Goal: Navigation & Orientation: Find specific page/section

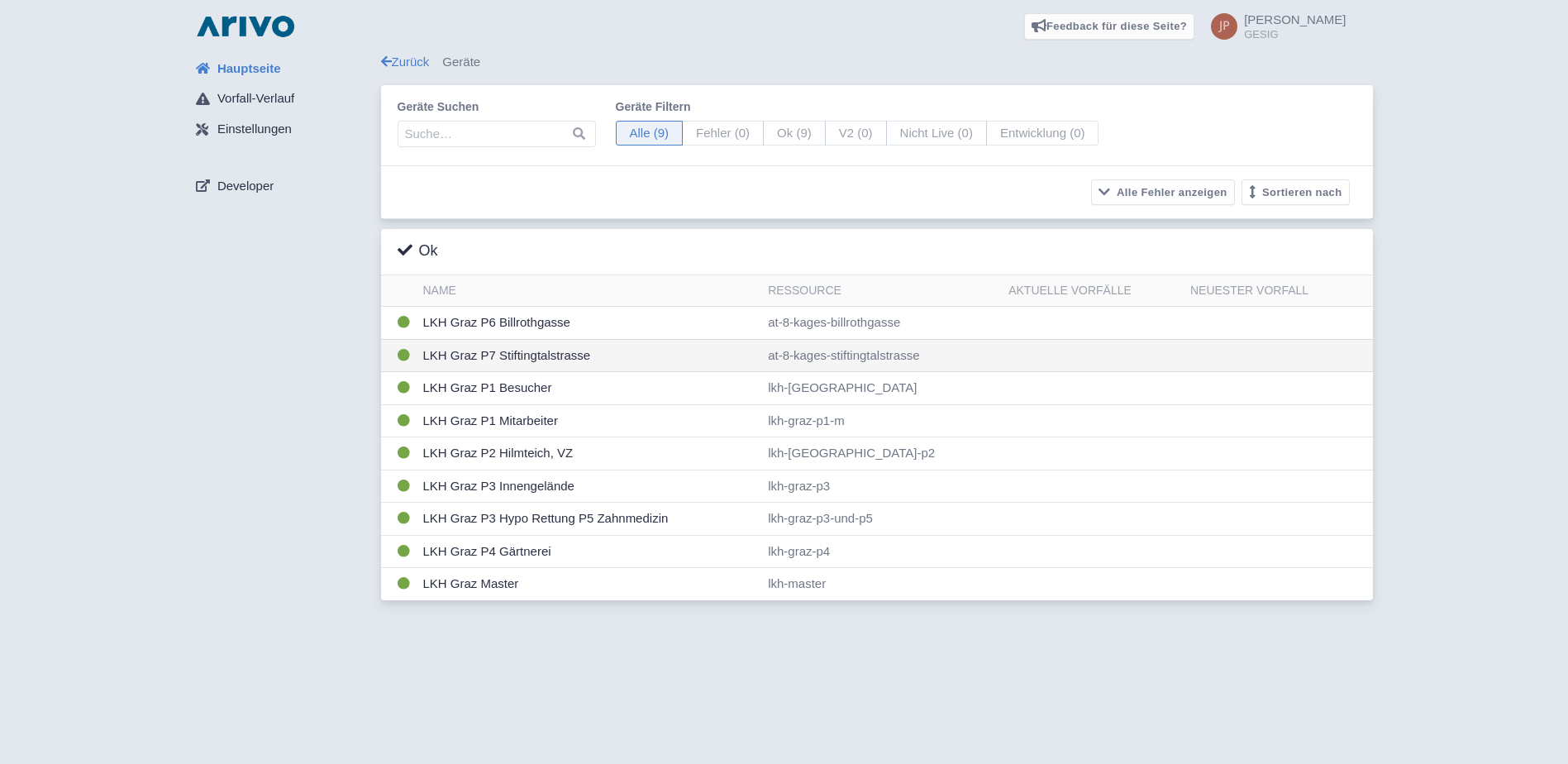
click at [519, 353] on td "LKH Graz P7 Stiftingtalstrasse" at bounding box center [589, 354] width 345 height 33
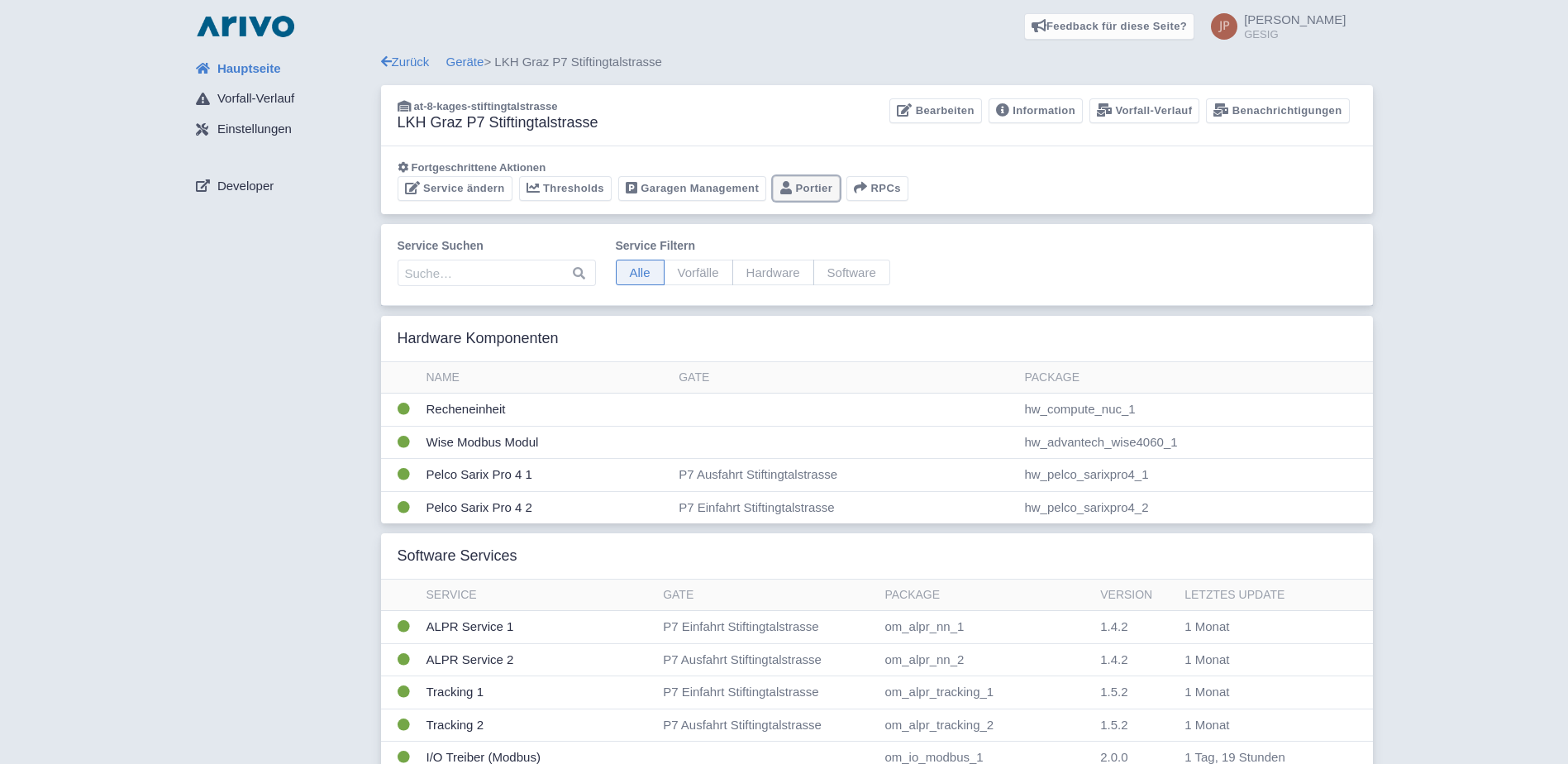
click at [808, 188] on link "Portier" at bounding box center [807, 189] width 67 height 26
click at [473, 65] on link "Geräte" at bounding box center [465, 61] width 38 height 14
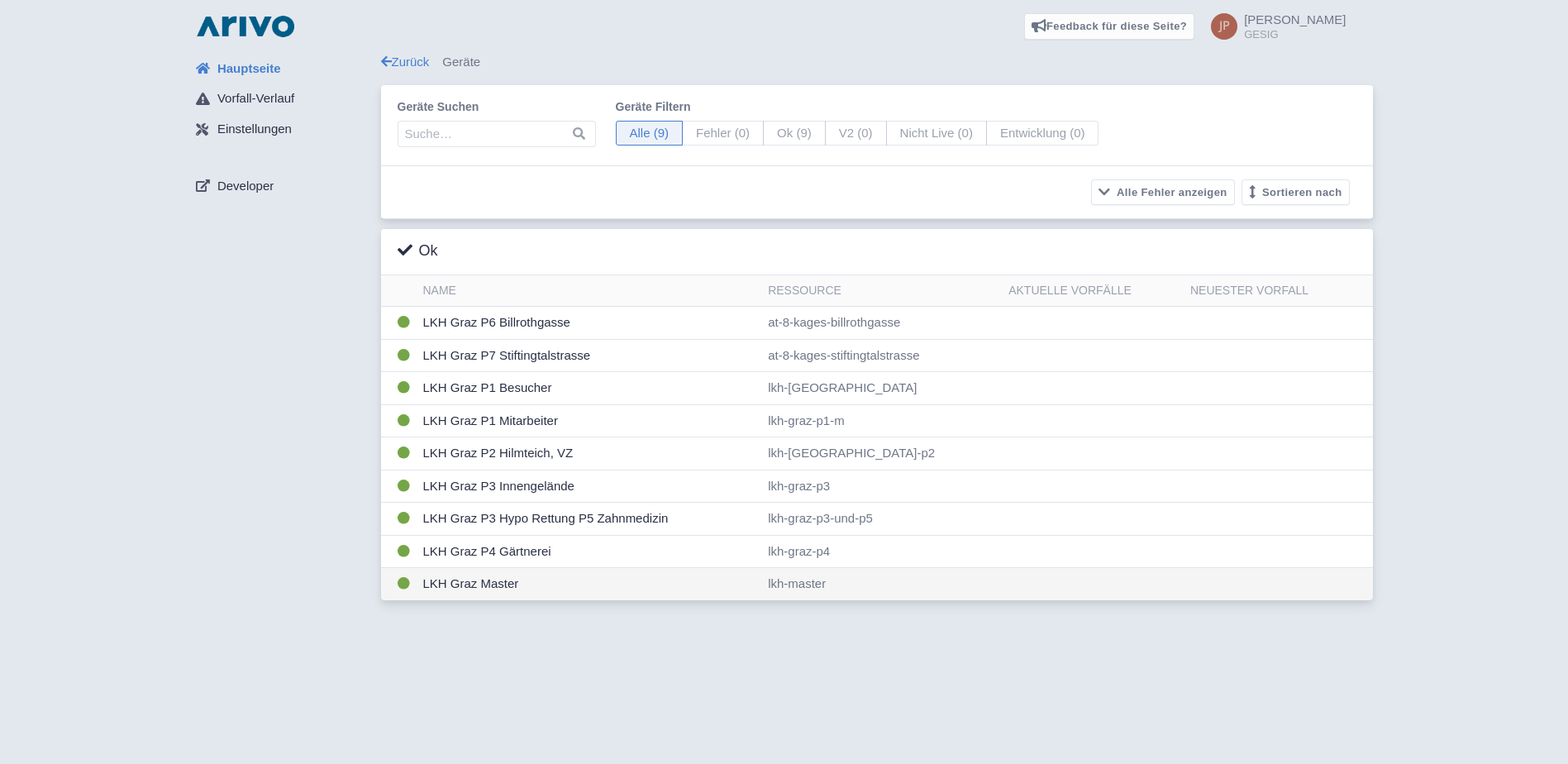
click at [473, 584] on td "LKH Graz Master" at bounding box center [589, 584] width 345 height 33
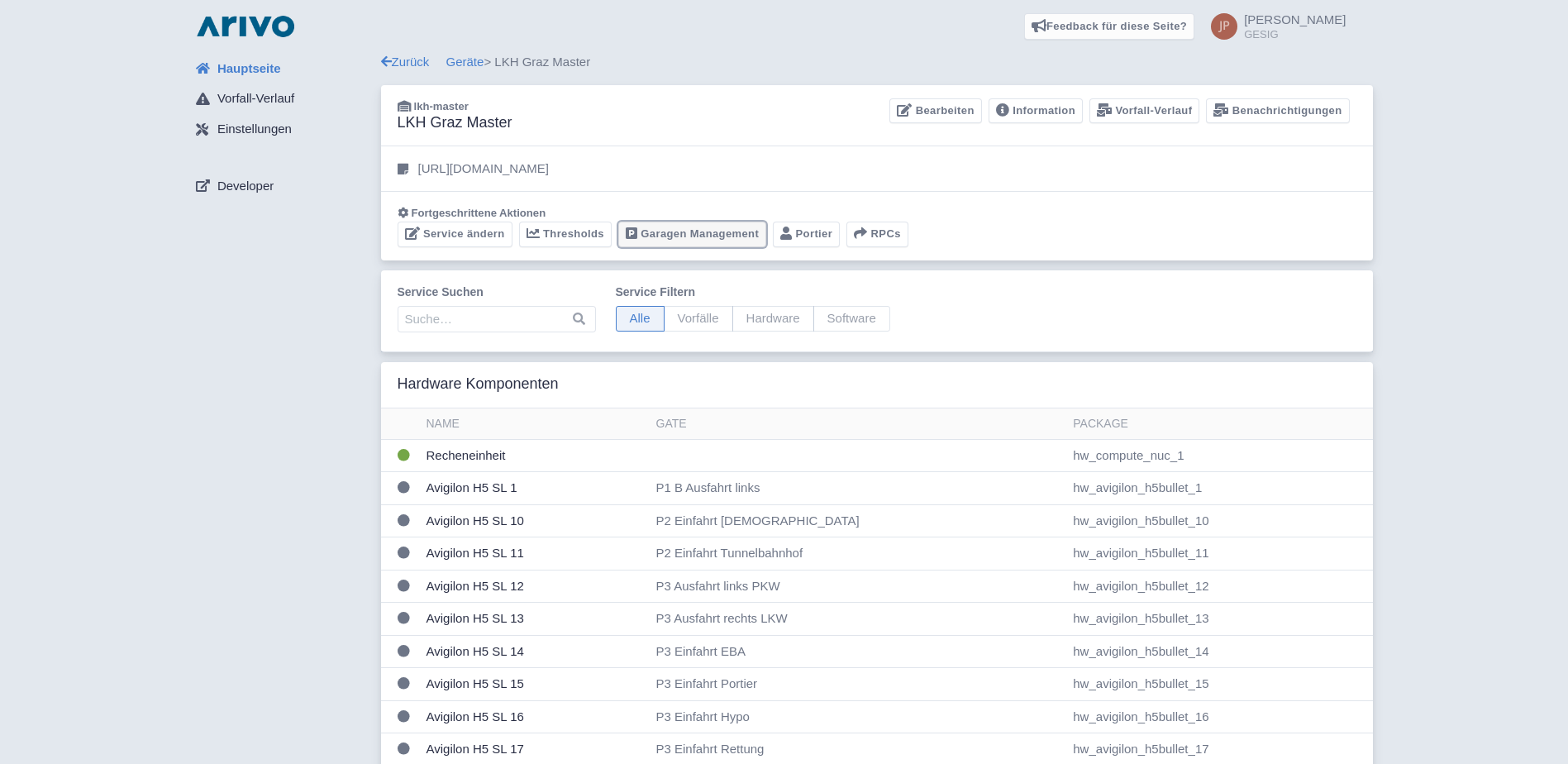
click at [714, 239] on link "Garagen Management" at bounding box center [692, 235] width 147 height 26
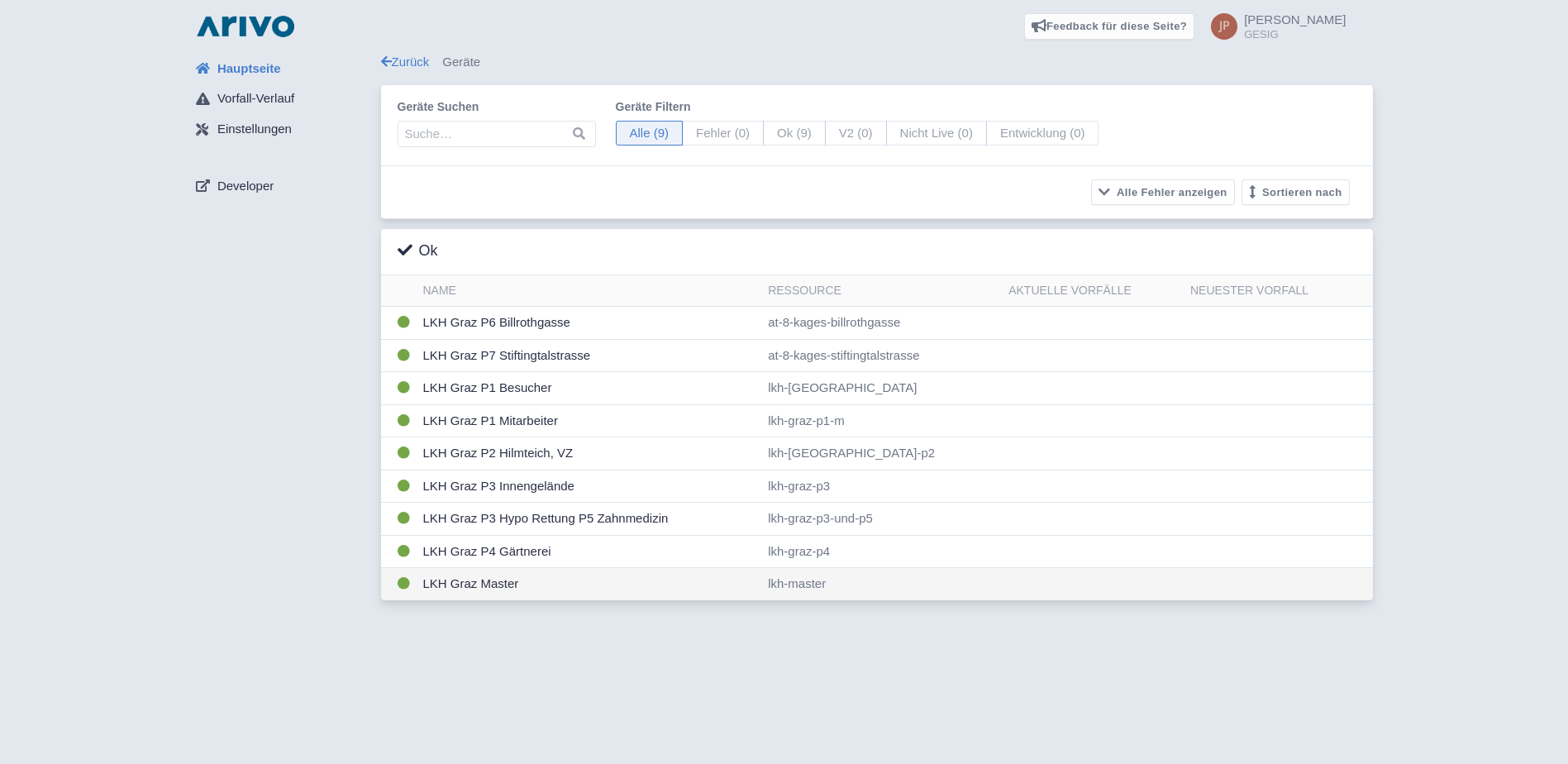
click at [475, 583] on td "LKH Graz Master" at bounding box center [589, 584] width 345 height 33
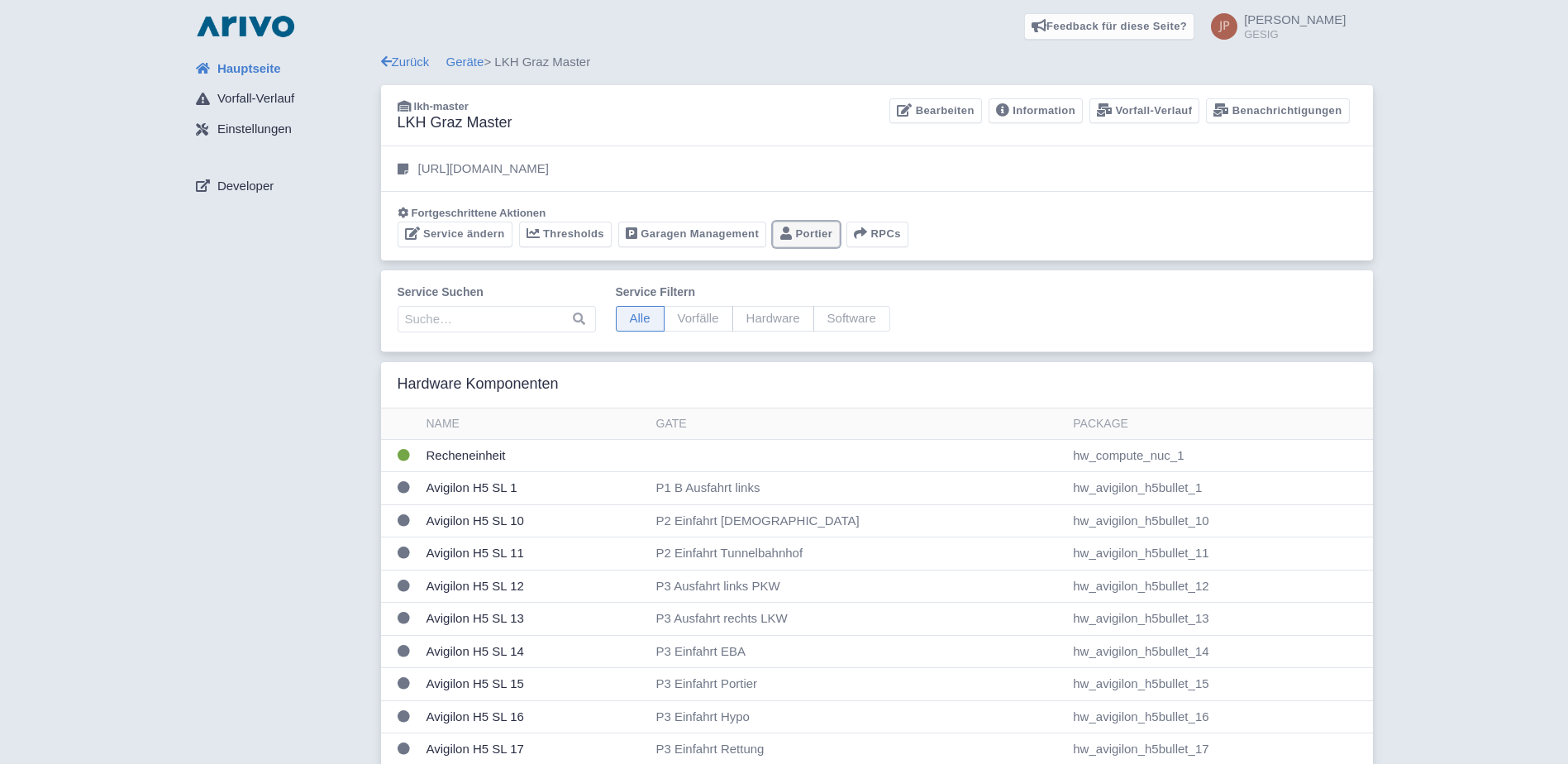
click at [805, 232] on link "Portier" at bounding box center [807, 235] width 67 height 26
click at [705, 234] on link "Garagen Management" at bounding box center [692, 235] width 147 height 26
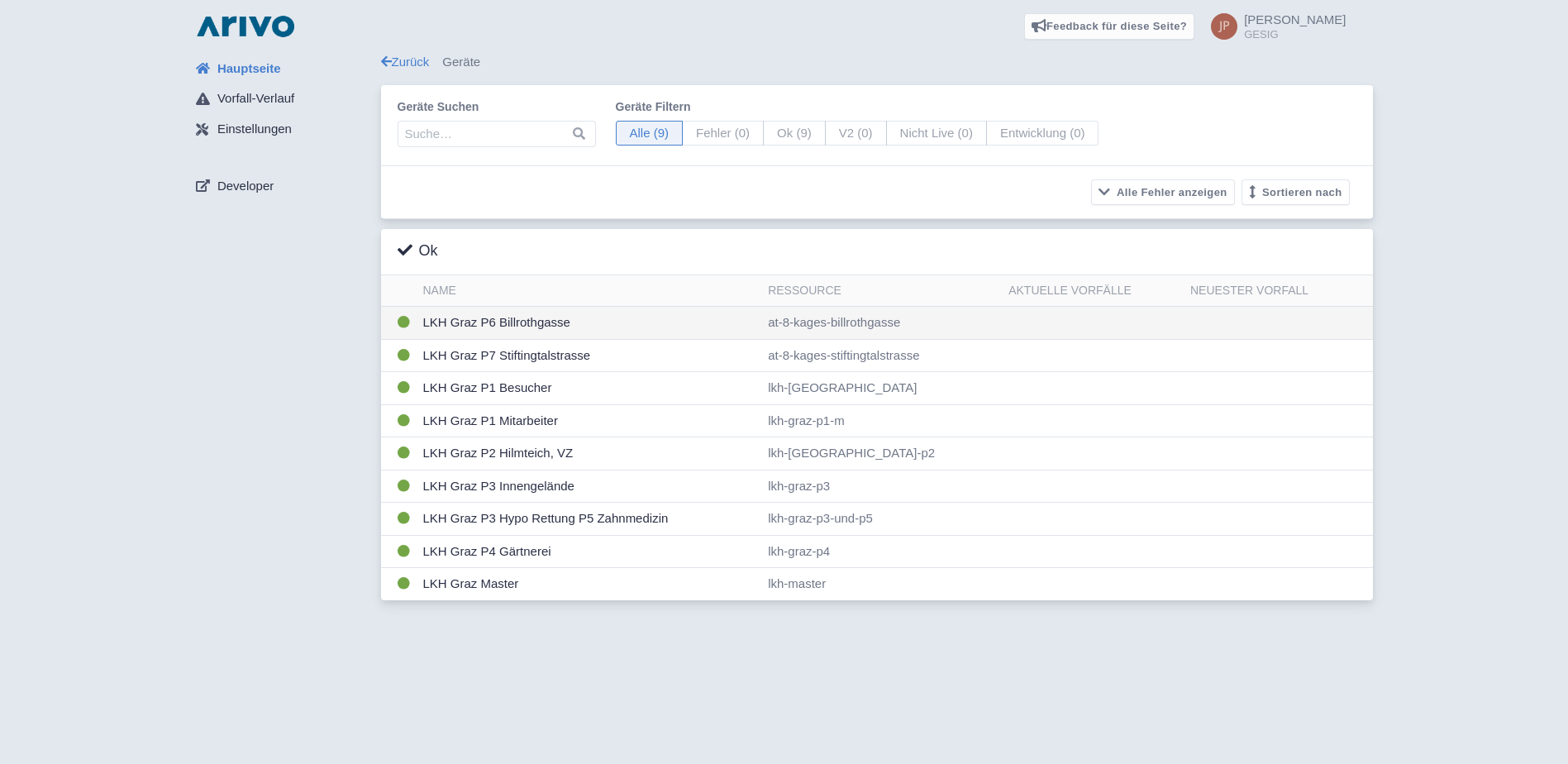
click at [498, 320] on td "LKH Graz P6 Billrothgasse" at bounding box center [589, 323] width 345 height 33
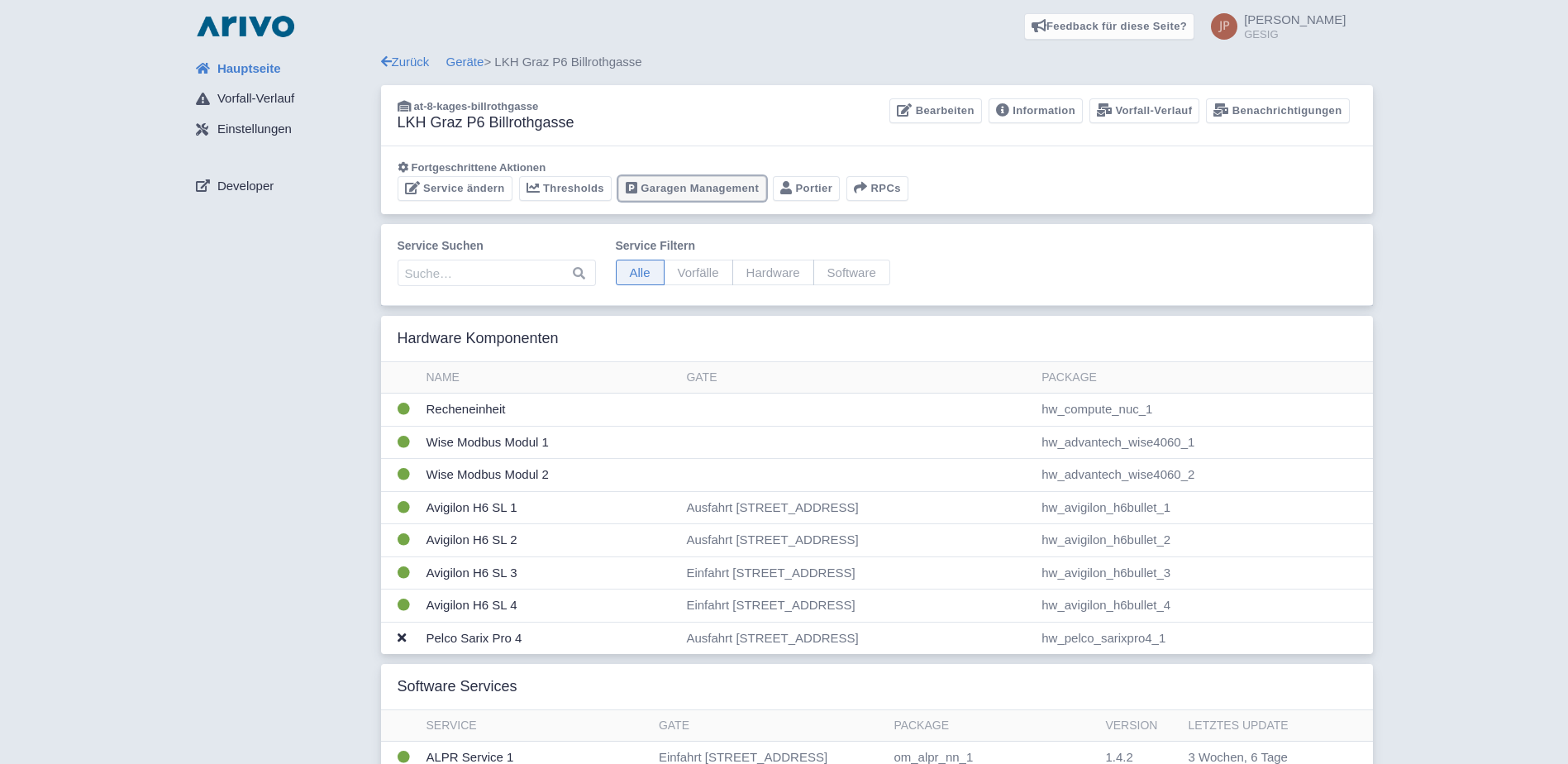
click at [733, 188] on link "Garagen Management" at bounding box center [692, 189] width 147 height 26
click at [464, 60] on link "Geräte" at bounding box center [465, 61] width 38 height 14
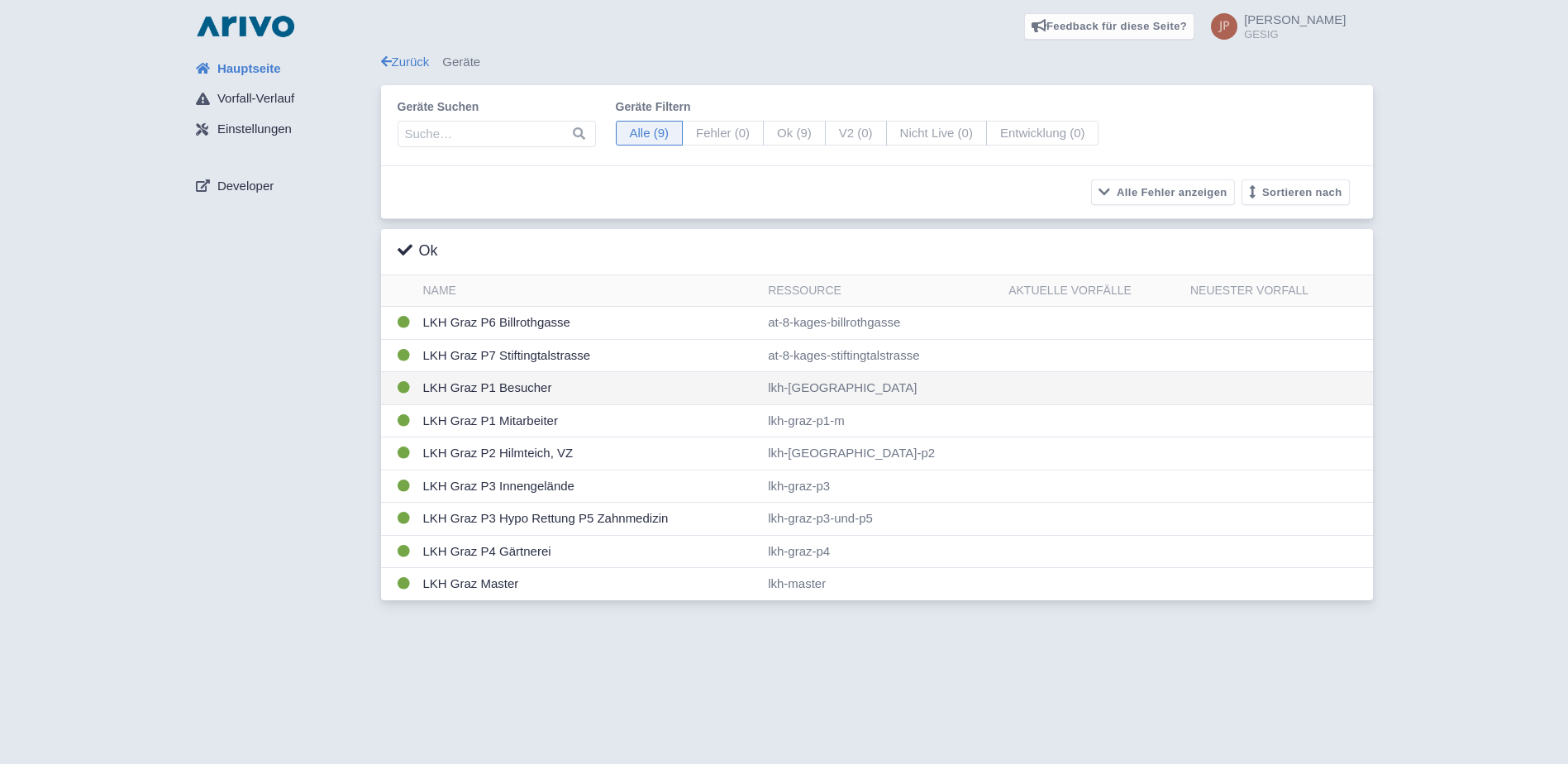
click at [484, 388] on td "LKH Graz P1 Besucher" at bounding box center [589, 388] width 345 height 33
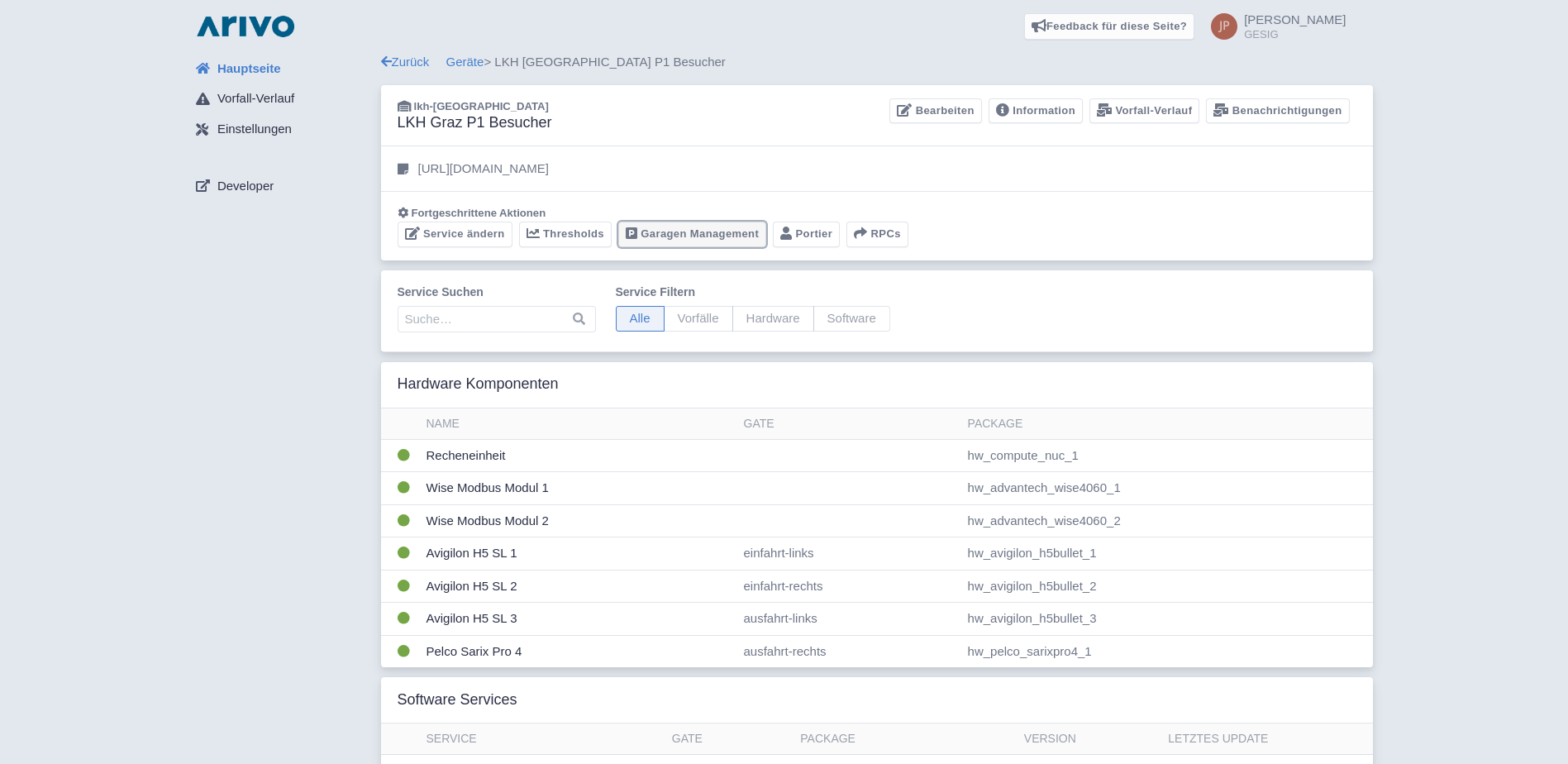
click at [664, 233] on link "Garagen Management" at bounding box center [692, 235] width 147 height 26
